Goal: Navigation & Orientation: Find specific page/section

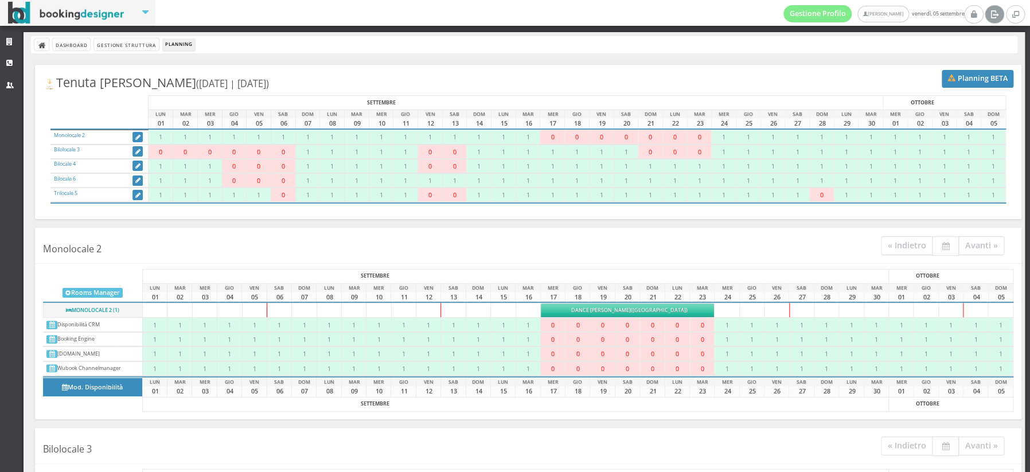
click at [996, 15] on icon at bounding box center [993, 13] width 9 height 11
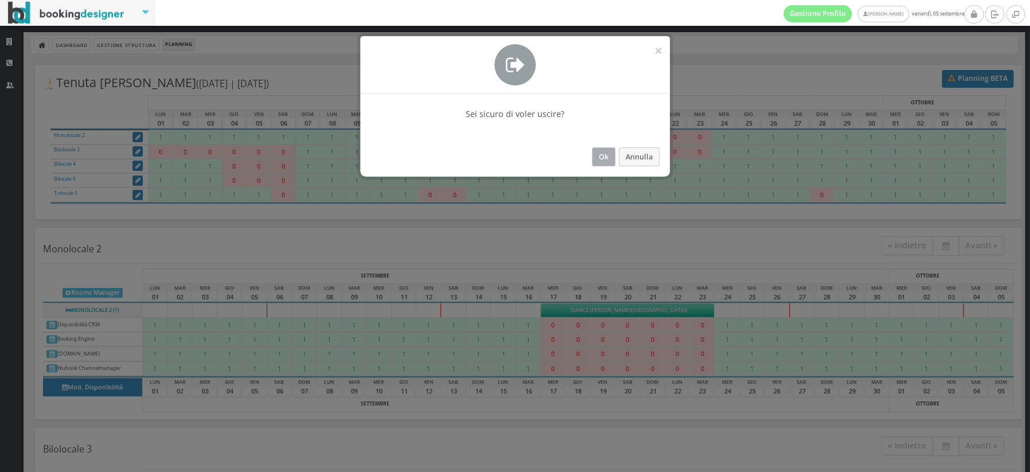
click at [604, 158] on button "Ok" at bounding box center [604, 156] width 24 height 19
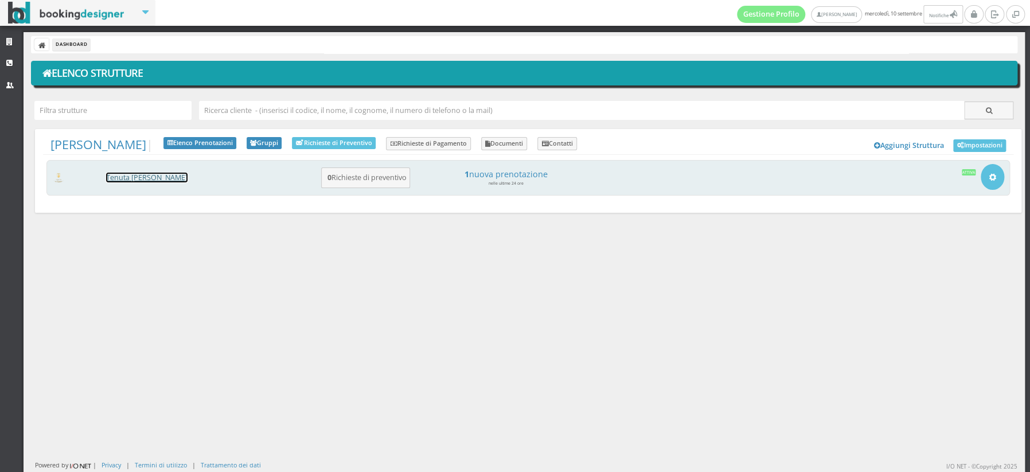
click at [147, 181] on link "Tenuta [PERSON_NAME]" at bounding box center [146, 178] width 81 height 10
